Goal: Find specific page/section: Find specific page/section

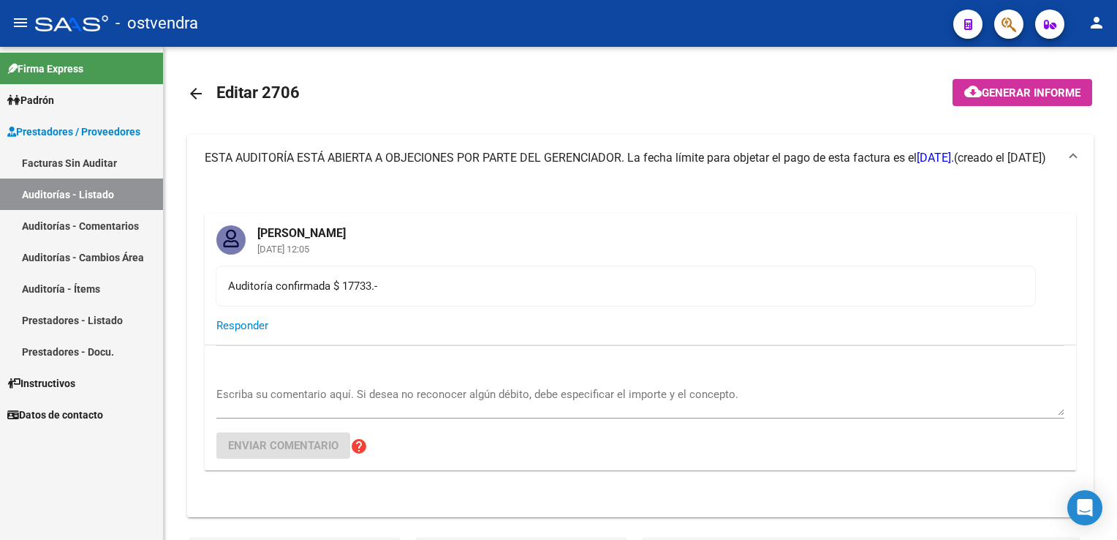
scroll to position [1390, 0]
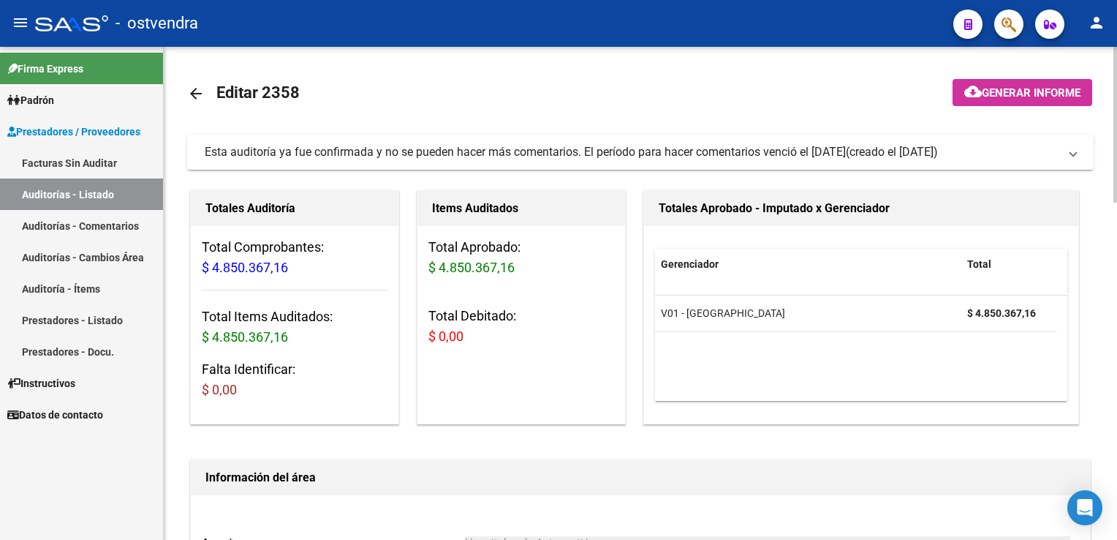
click at [1067, 159] on span "Esta auditoría ya fue confirmada y no se pueden hacer más comentarios. El perío…" at bounding box center [638, 152] width 866 height 16
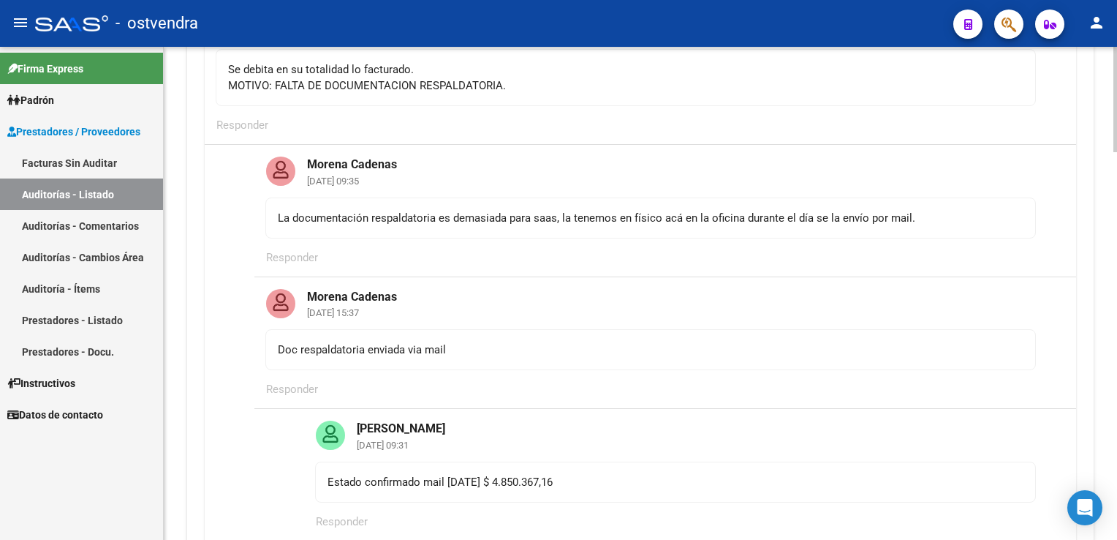
scroll to position [219, 0]
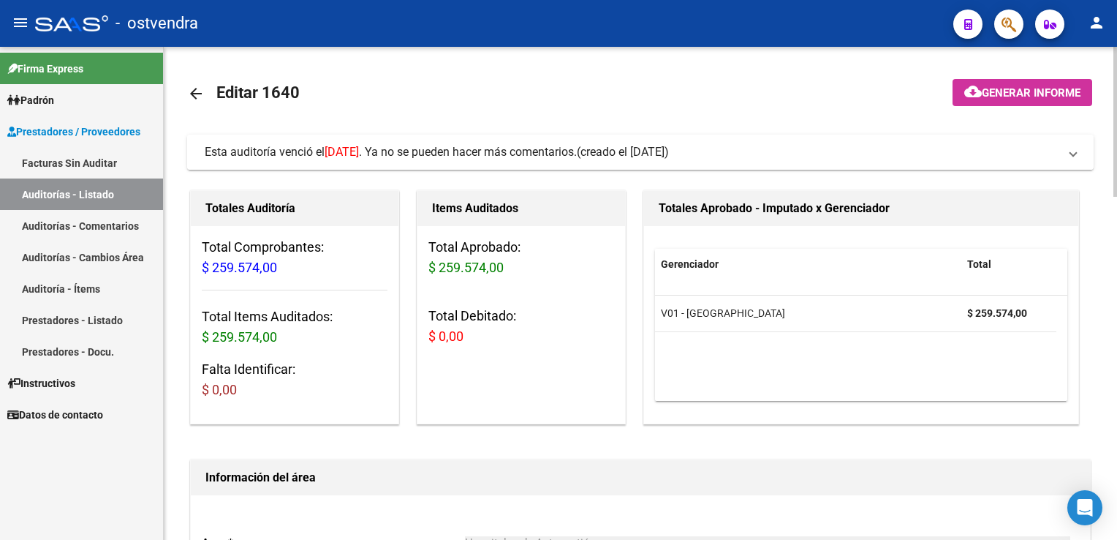
click at [1065, 160] on mat-expansion-panel-header "Esta auditoría venció el 30/06/2025 . Ya no se pueden hacer más comentarios. (c…" at bounding box center [640, 152] width 907 height 35
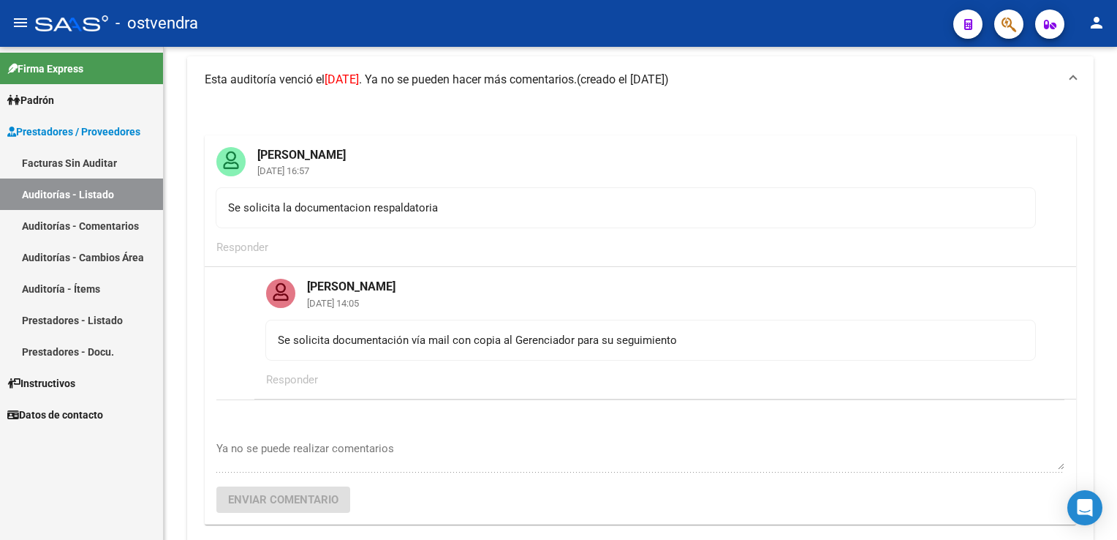
scroll to position [73, 0]
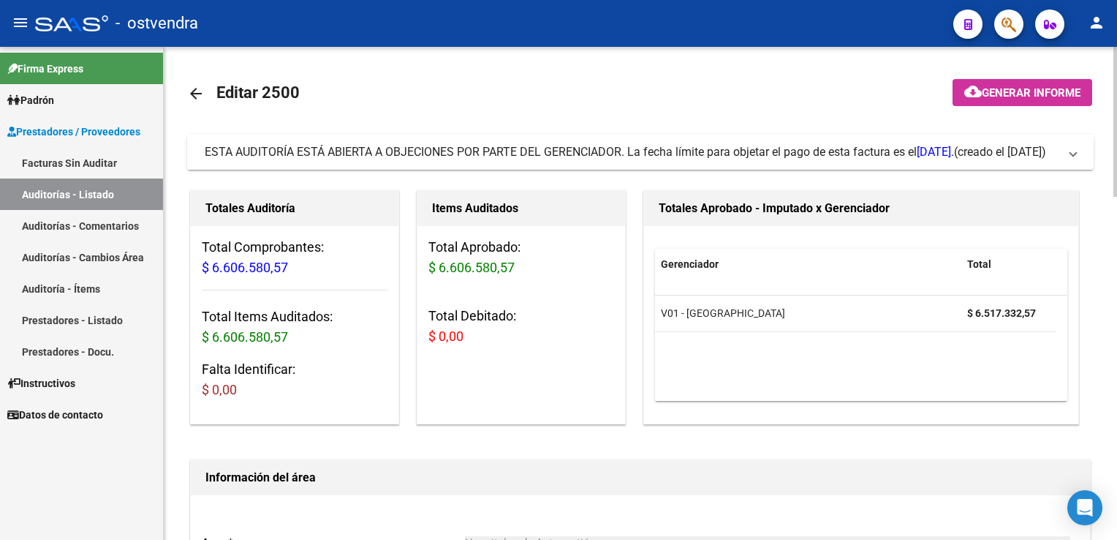
click at [1063, 154] on span "ESTA AUDITORÍA ESTÁ ABIERTA A OBJECIONES POR PARTE DEL GERENCIADOR. La fecha lí…" at bounding box center [638, 152] width 866 height 16
click at [1067, 154] on span "Esta auditoría ya fue confirmada y no se pueden hacer más comentarios. El perío…" at bounding box center [638, 152] width 866 height 16
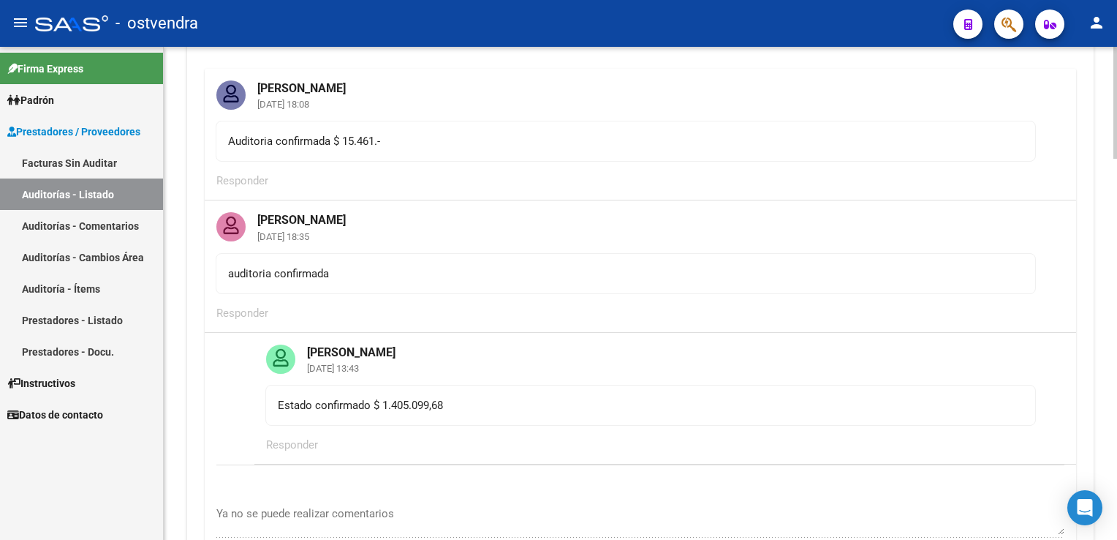
scroll to position [146, 0]
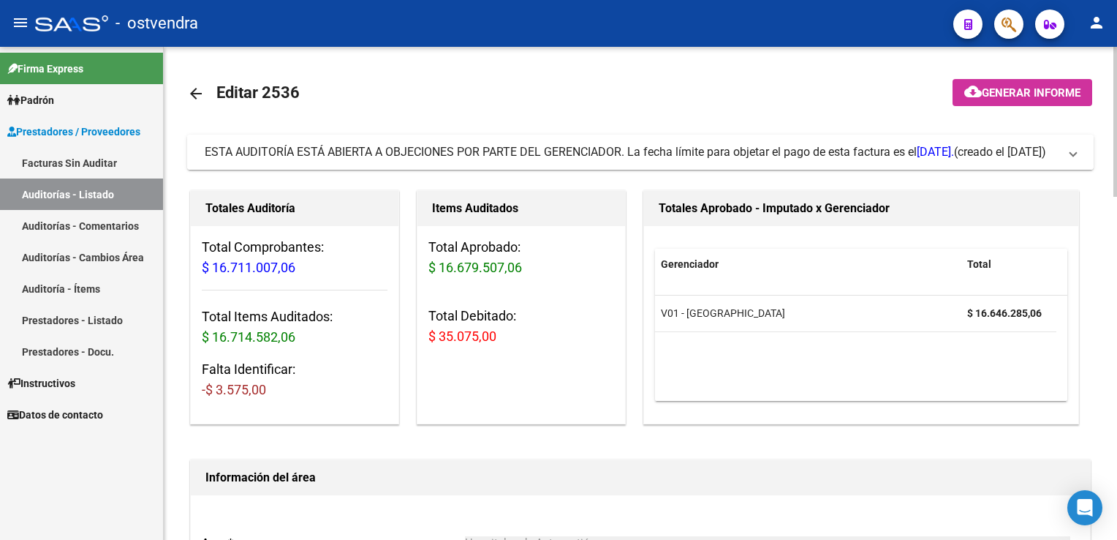
click at [1074, 154] on span at bounding box center [1074, 152] width 6 height 16
click at [1074, 151] on span at bounding box center [1074, 152] width 6 height 16
click at [1071, 155] on span at bounding box center [1074, 152] width 6 height 16
click at [1070, 156] on span "ESTA AUDITORÍA ESTÁ ABIERTA A OBJECIONES POR PARTE DEL GERENCIADOR. La fecha lí…" at bounding box center [638, 152] width 866 height 16
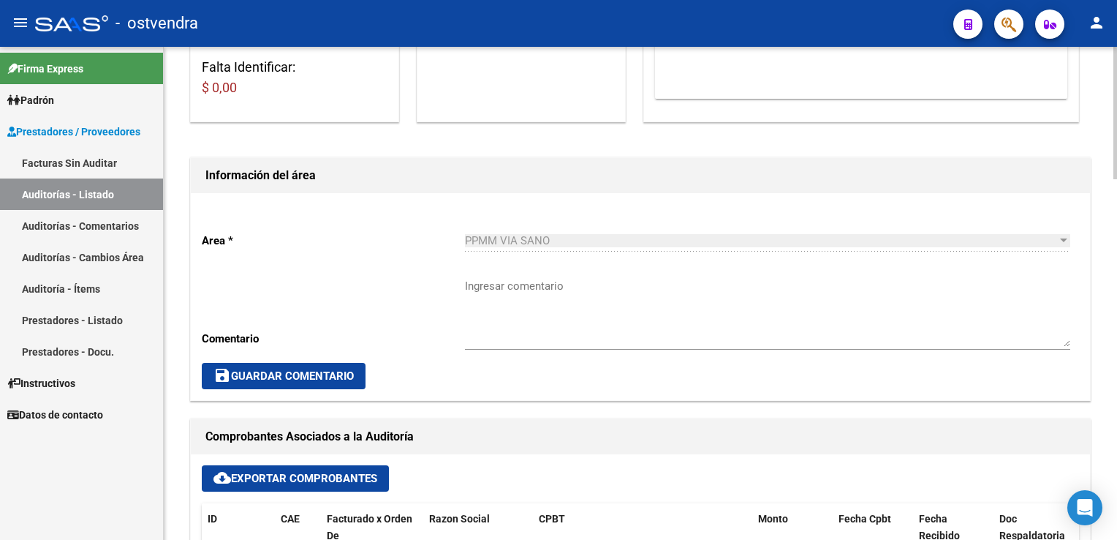
scroll to position [366, 0]
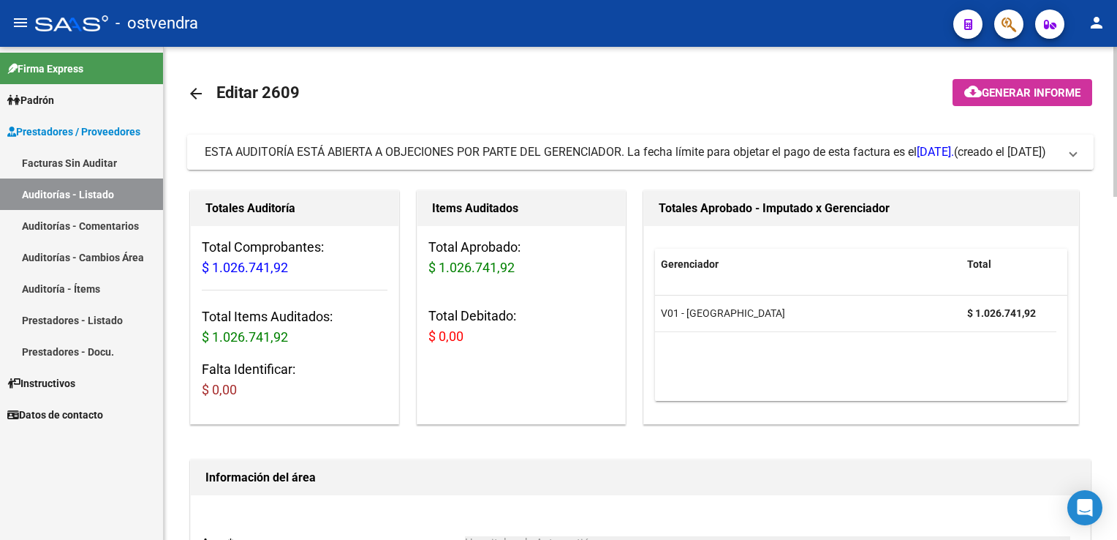
click at [1063, 150] on span "ESTA AUDITORÍA ESTÁ ABIERTA A OBJECIONES POR PARTE DEL GERENCIADOR. La fecha lí…" at bounding box center [638, 152] width 866 height 16
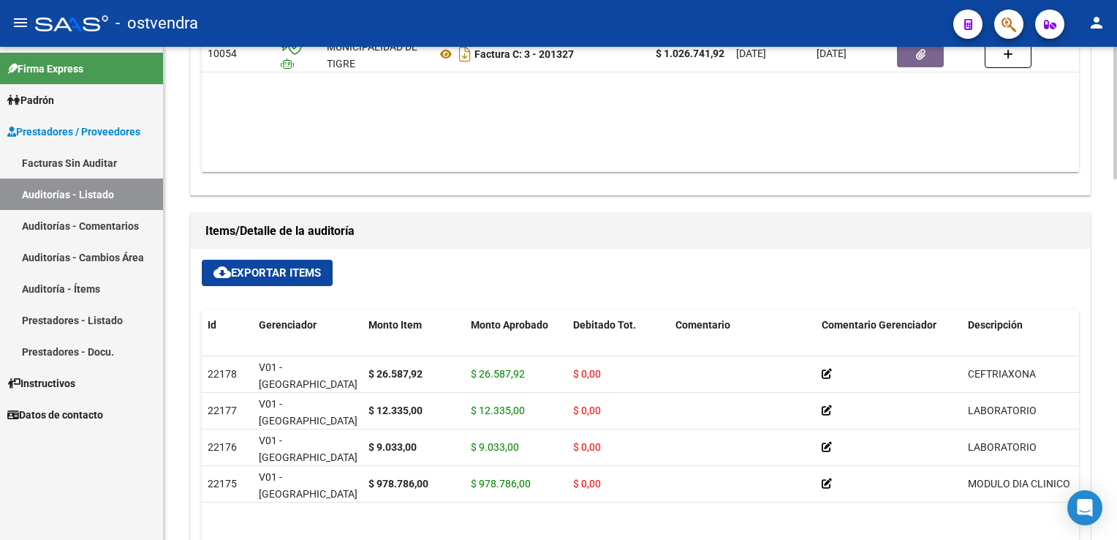
scroll to position [878, 0]
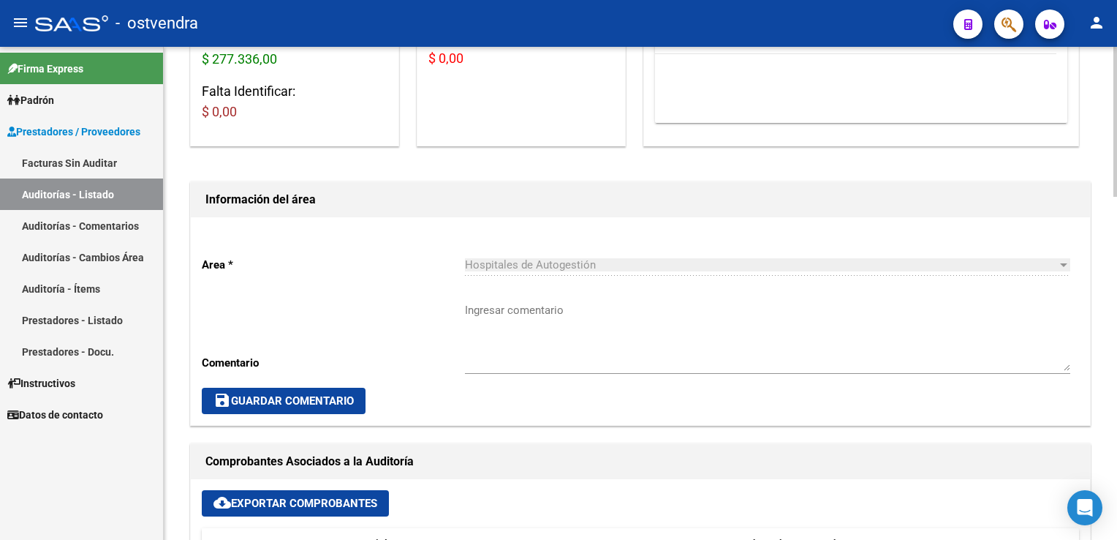
scroll to position [73, 0]
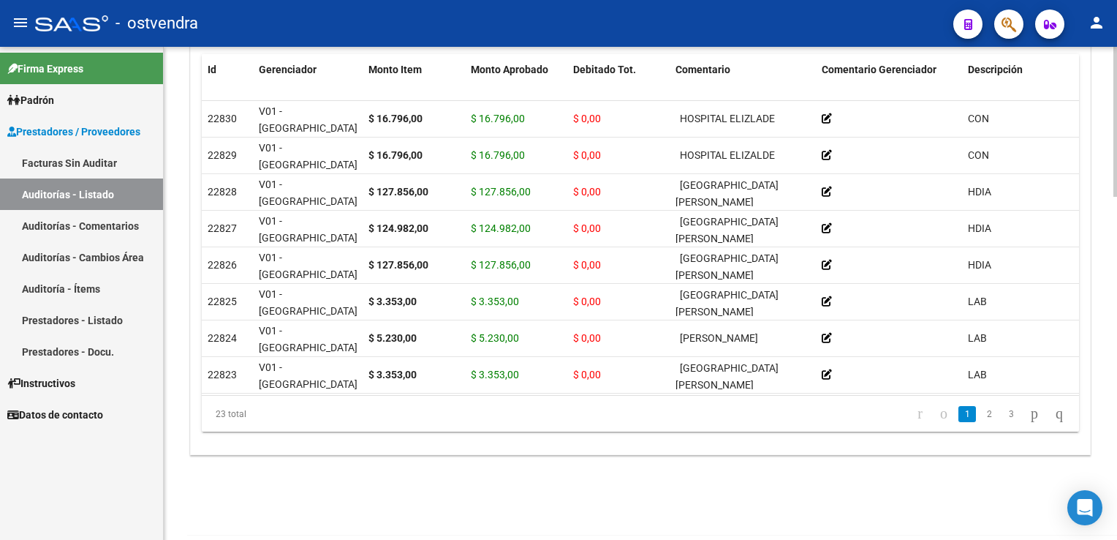
scroll to position [1126, 0]
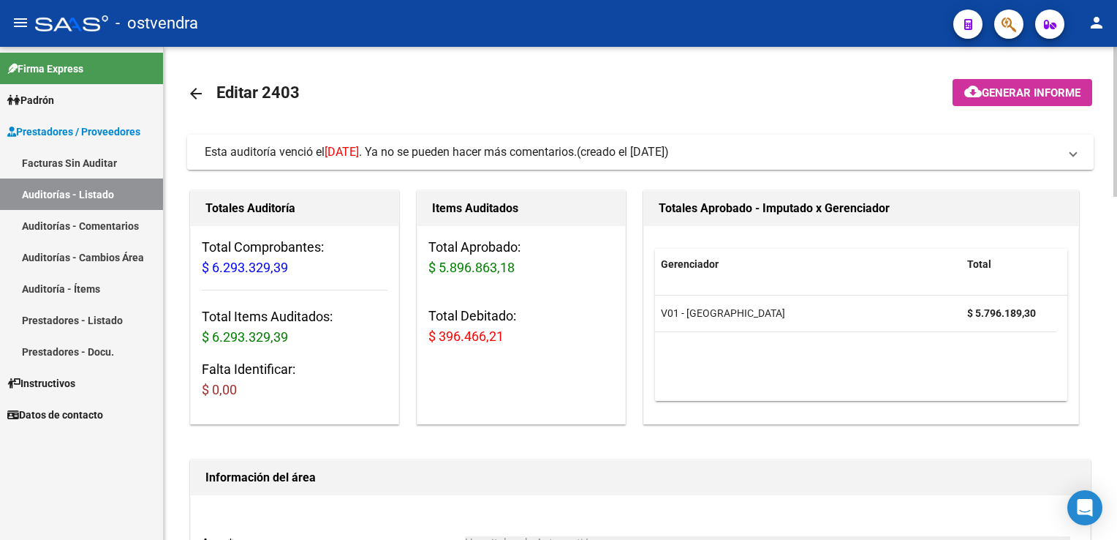
click at [1085, 154] on mat-expansion-panel-header "Esta auditoría venció el 25/07/2025 . Ya no se pueden hacer más comentarios. (c…" at bounding box center [640, 152] width 907 height 35
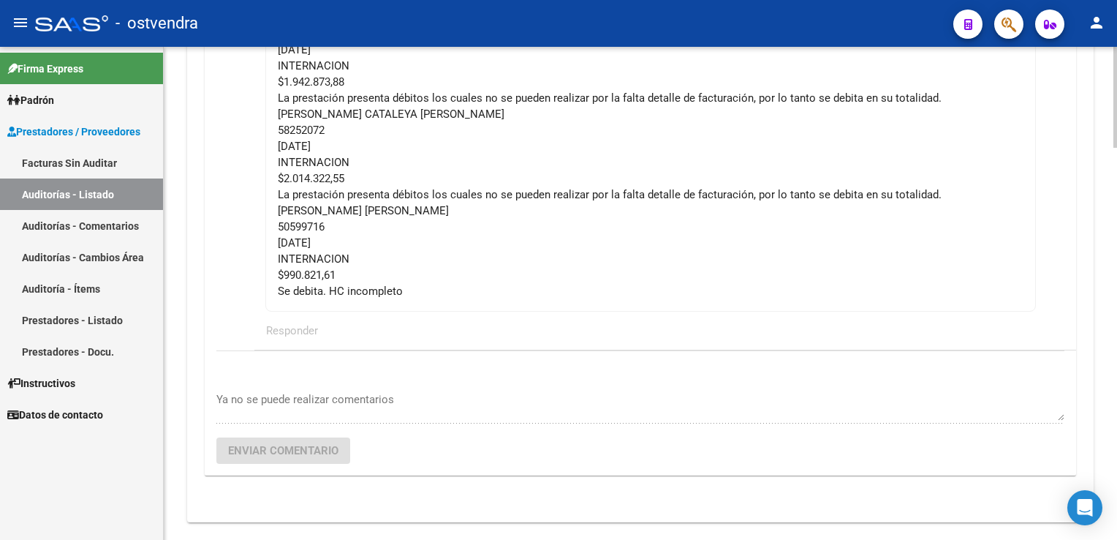
scroll to position [219, 0]
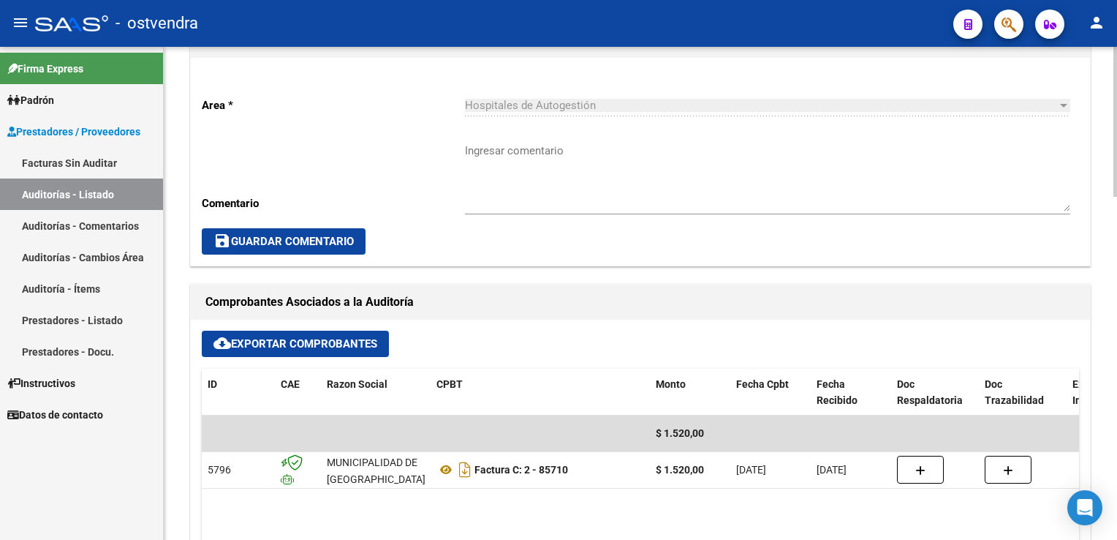
scroll to position [439, 0]
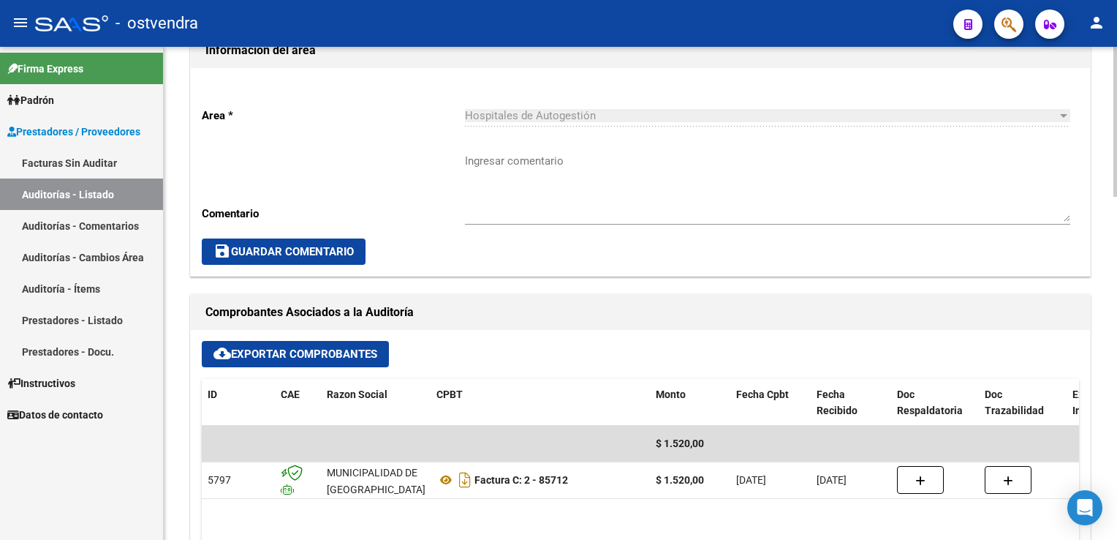
scroll to position [439, 0]
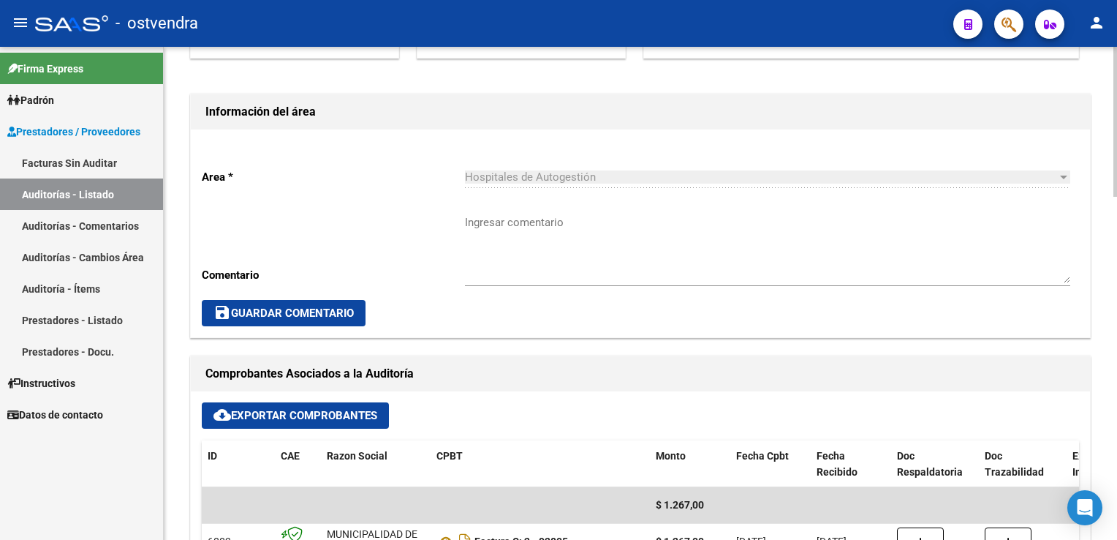
scroll to position [512, 0]
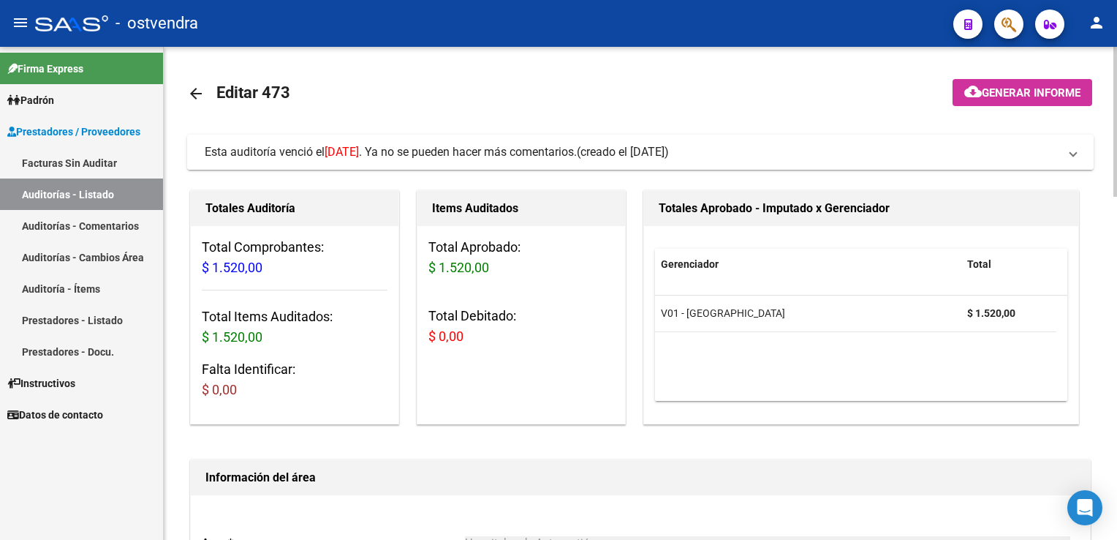
click at [1071, 152] on span at bounding box center [1074, 152] width 6 height 16
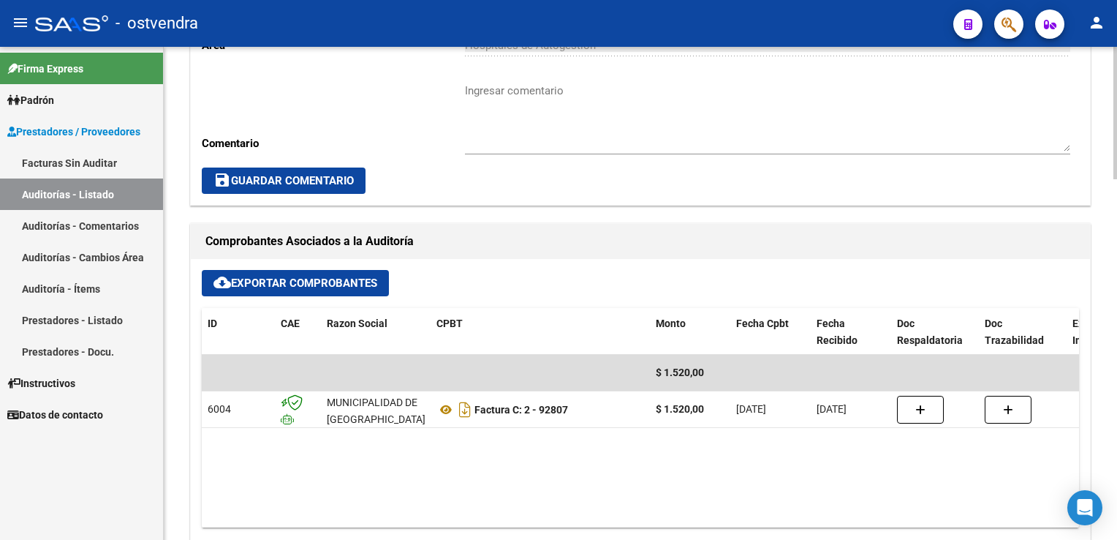
scroll to position [731, 0]
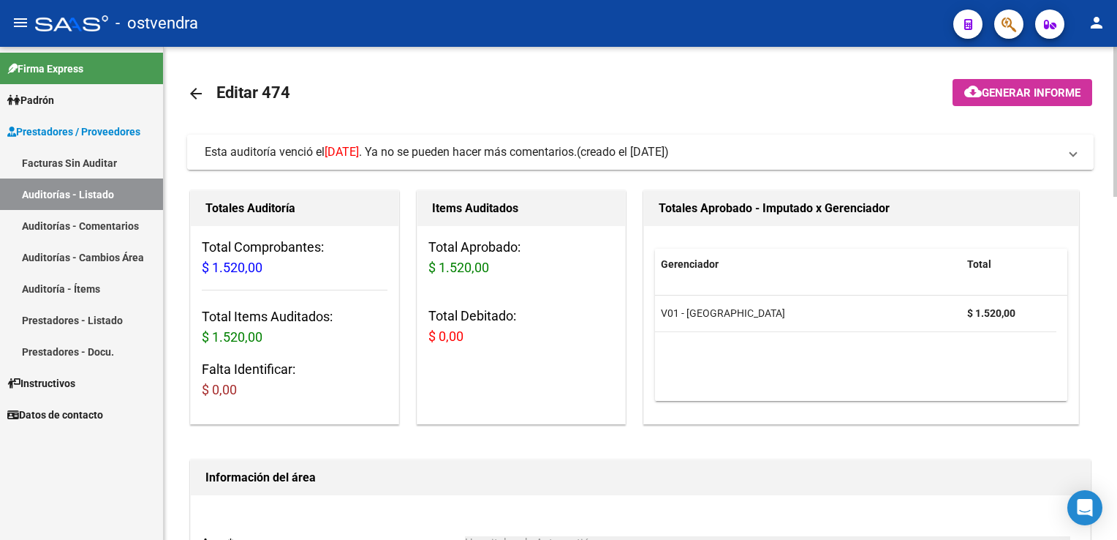
click at [1070, 162] on mat-expansion-panel-header "Esta auditoría venció el [DATE] . Ya no se pueden hacer más comentarios. (cread…" at bounding box center [640, 152] width 907 height 35
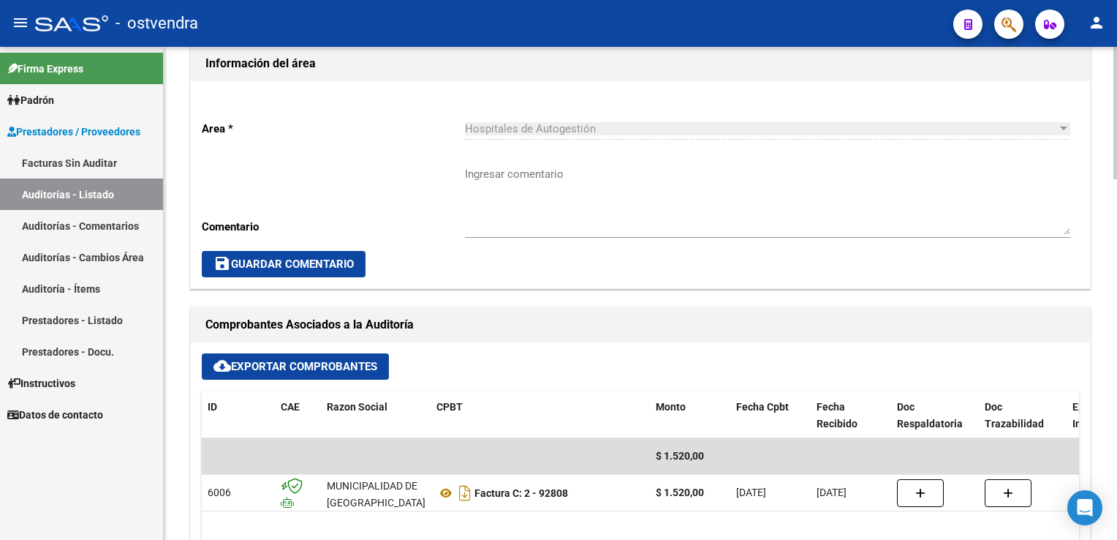
scroll to position [658, 0]
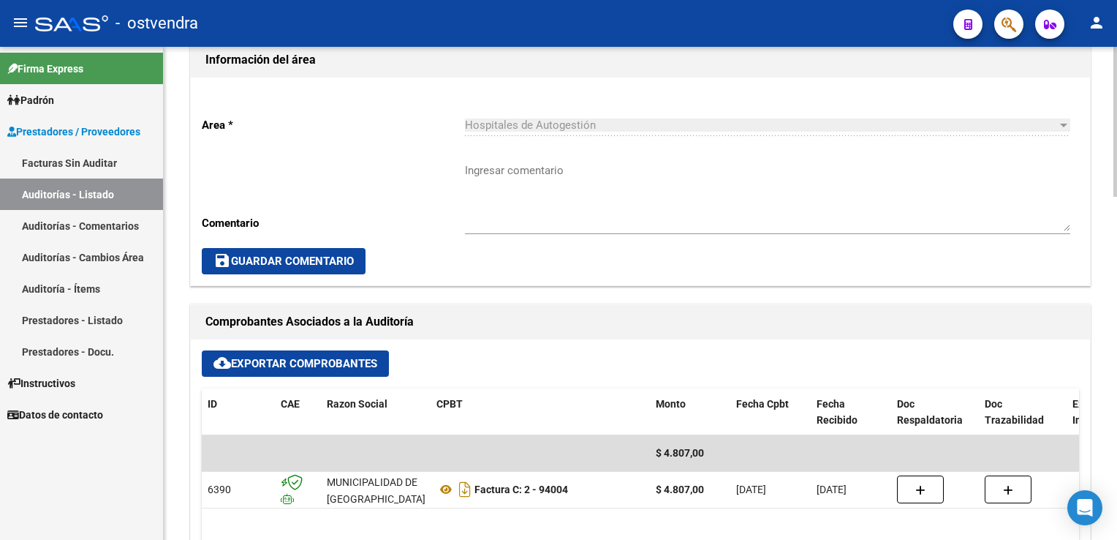
scroll to position [439, 0]
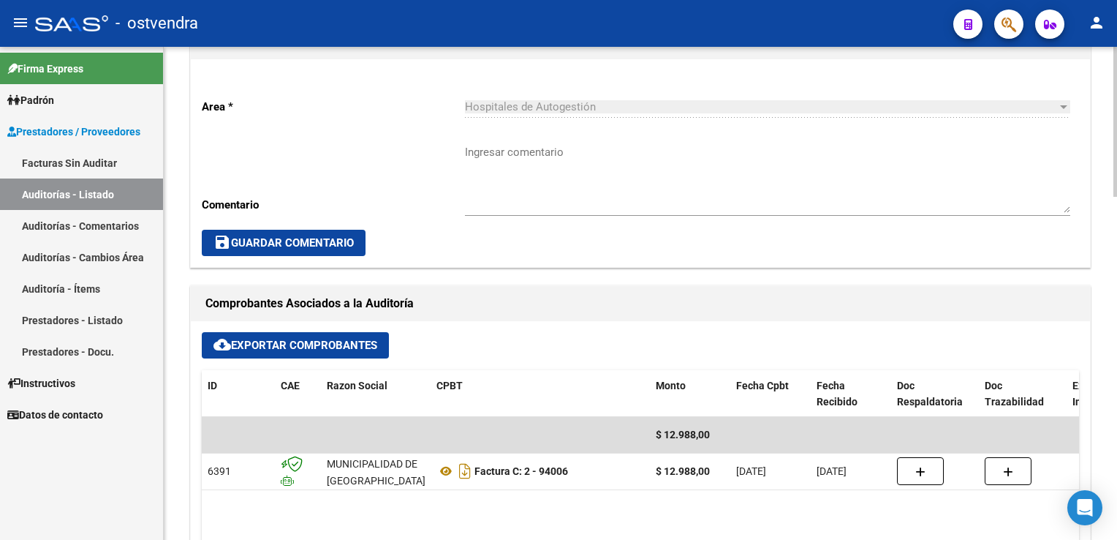
scroll to position [439, 0]
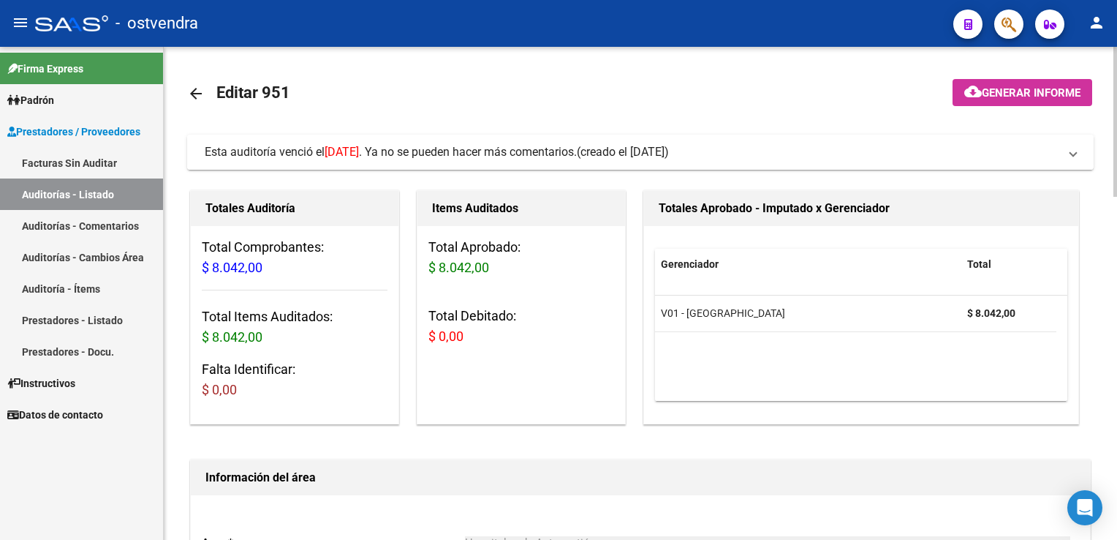
click at [1065, 153] on span "Esta auditoría venció el 21/10/2024 . Ya no se pueden hacer más comentarios. (c…" at bounding box center [638, 152] width 866 height 16
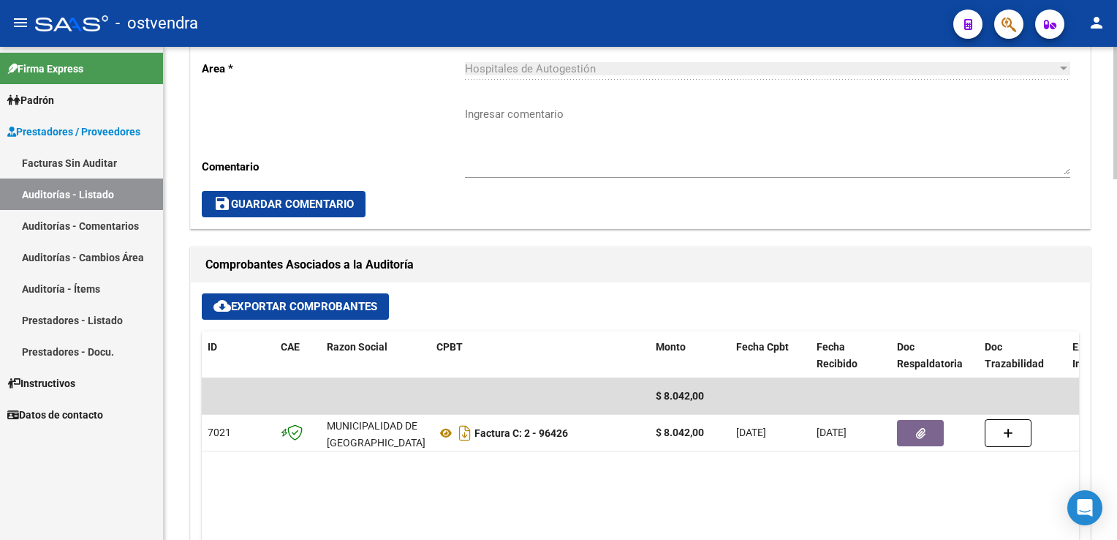
scroll to position [731, 0]
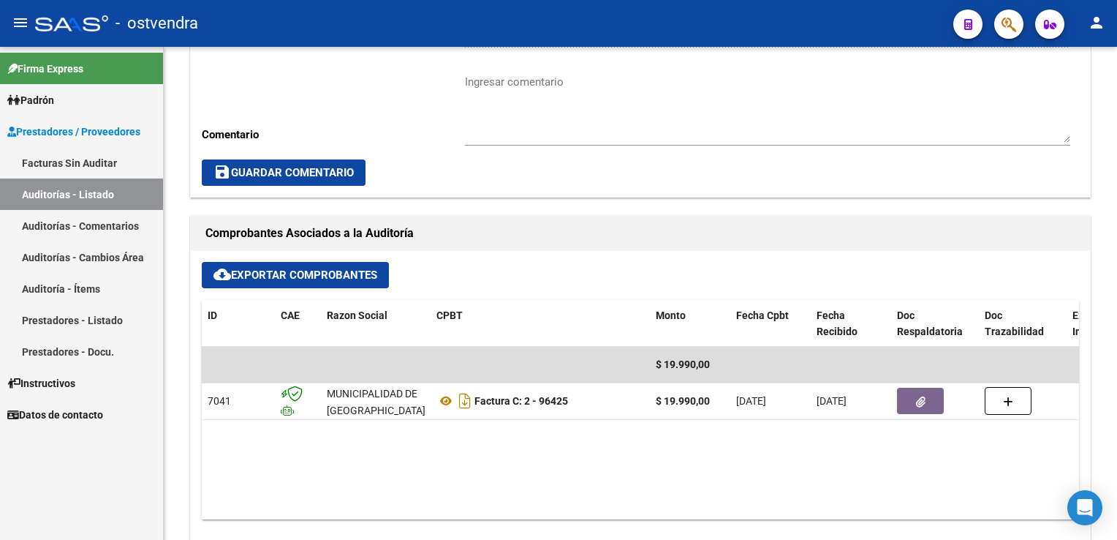
scroll to position [512, 0]
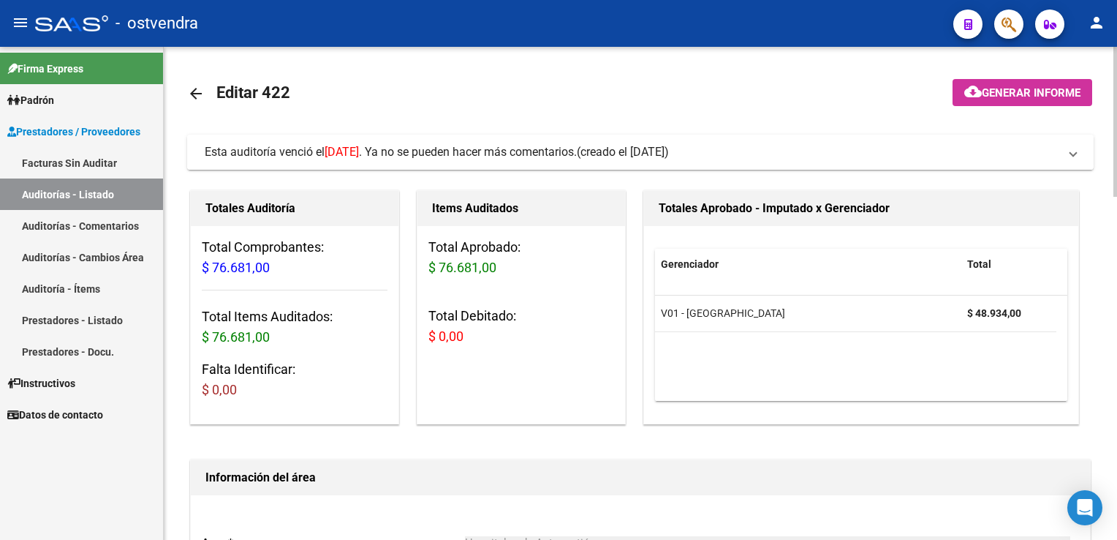
click at [1078, 156] on mat-expansion-panel-header "Esta auditoría venció el [DATE] . Ya no se pueden hacer más comentarios. (cread…" at bounding box center [640, 152] width 907 height 35
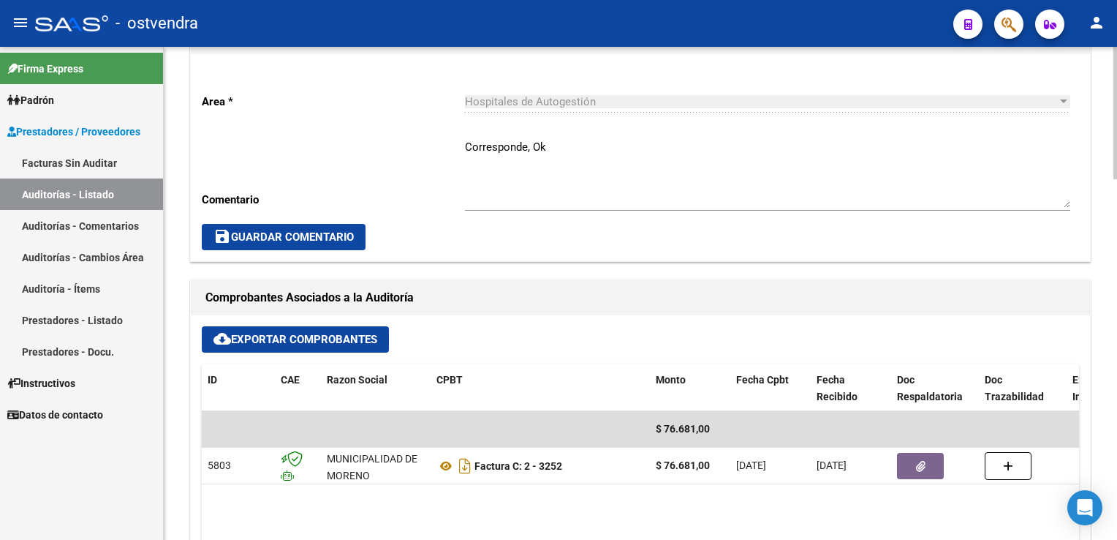
scroll to position [658, 0]
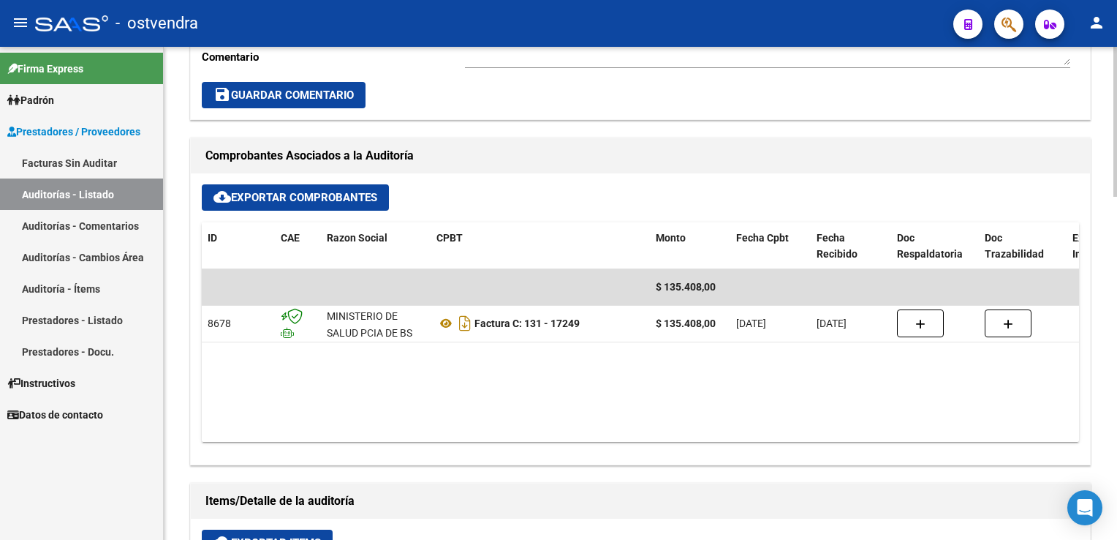
scroll to position [585, 0]
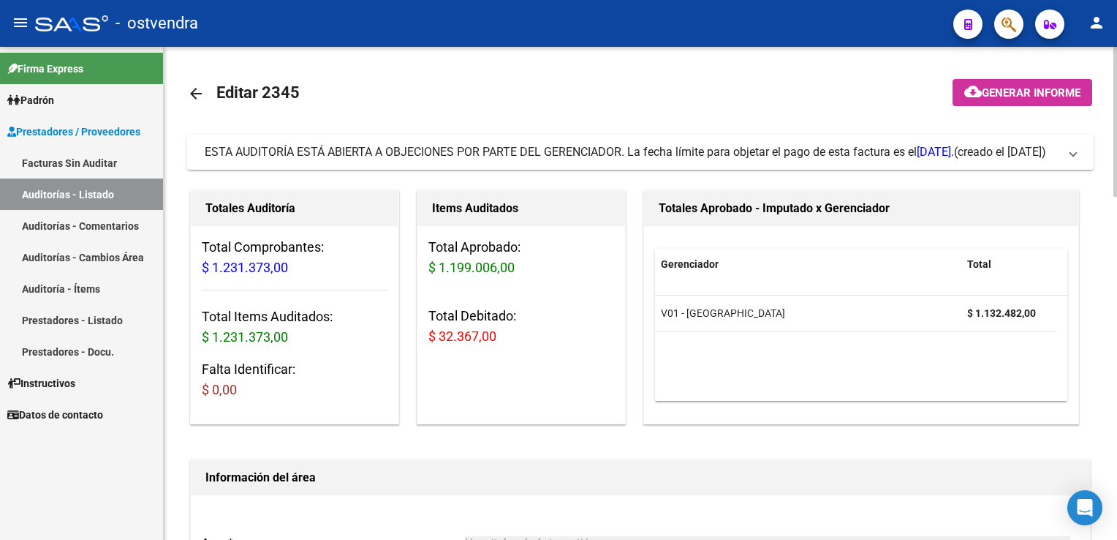
click at [1070, 157] on mat-expansion-panel-header "ESTA AUDITORÍA ESTÁ ABIERTA A OBJECIONES POR PARTE DEL GERENCIADOR. La fecha lí…" at bounding box center [640, 152] width 907 height 35
